Goal: Check status: Check status

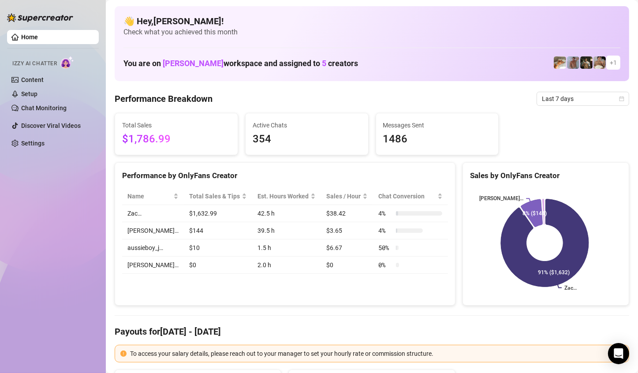
click at [556, 133] on div "Total Sales $1,786.99 Active Chats 354 Messages Sent 1486" at bounding box center [372, 134] width 522 height 42
click at [568, 104] on span "Last 7 days" at bounding box center [583, 98] width 82 height 13
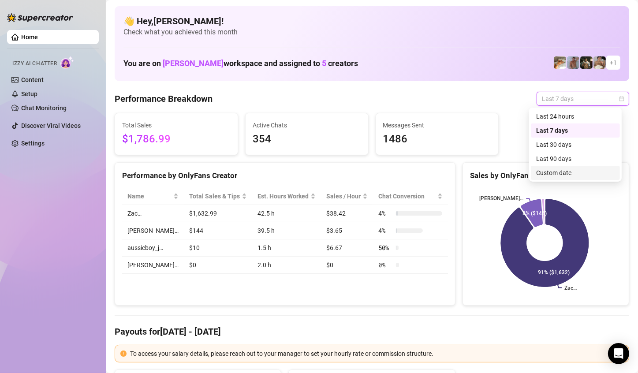
click at [563, 169] on div "Custom date" at bounding box center [576, 173] width 79 height 10
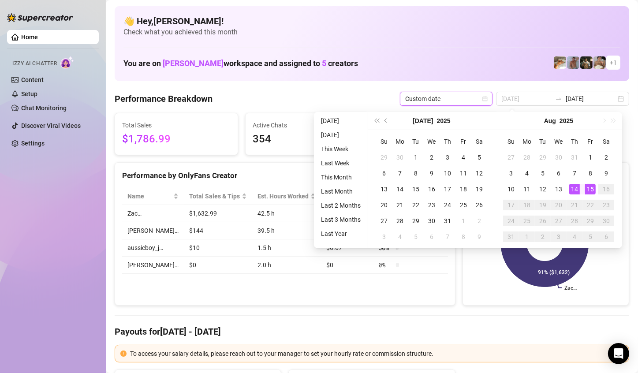
type input "[DATE]"
click at [588, 187] on div "15" at bounding box center [590, 189] width 11 height 11
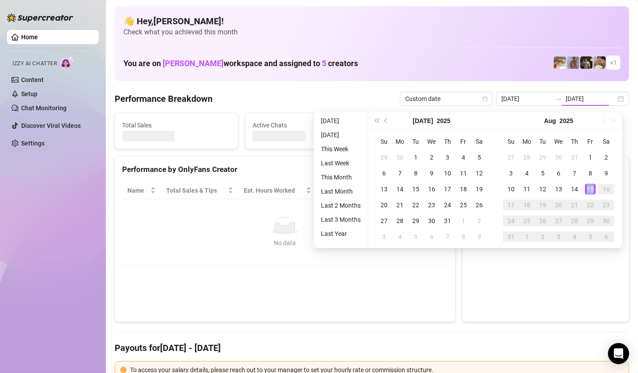
type input "2025-08-15"
